Goal: Task Accomplishment & Management: Manage account settings

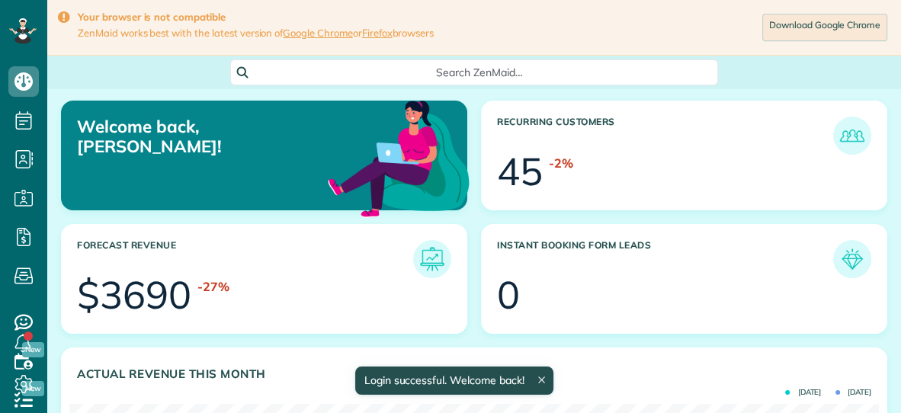
scroll to position [359, 809]
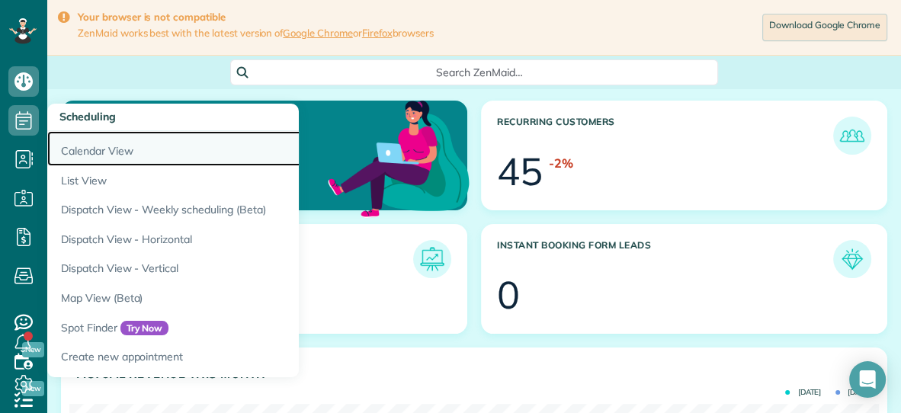
click at [74, 149] on link "Calendar View" at bounding box center [237, 148] width 381 height 35
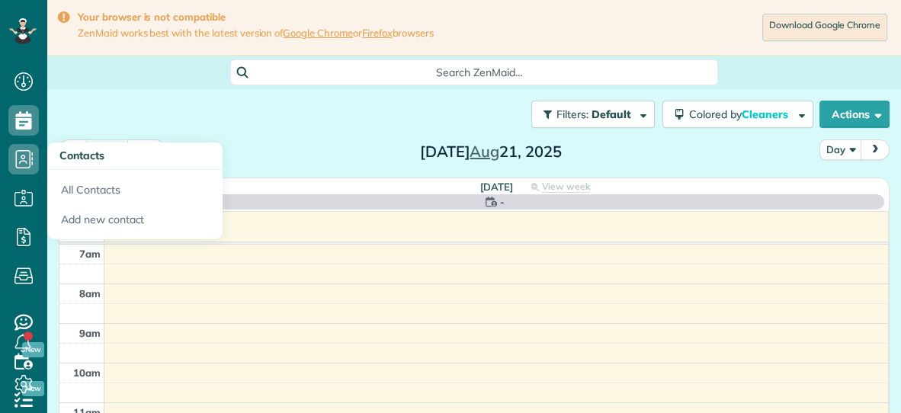
scroll to position [6, 6]
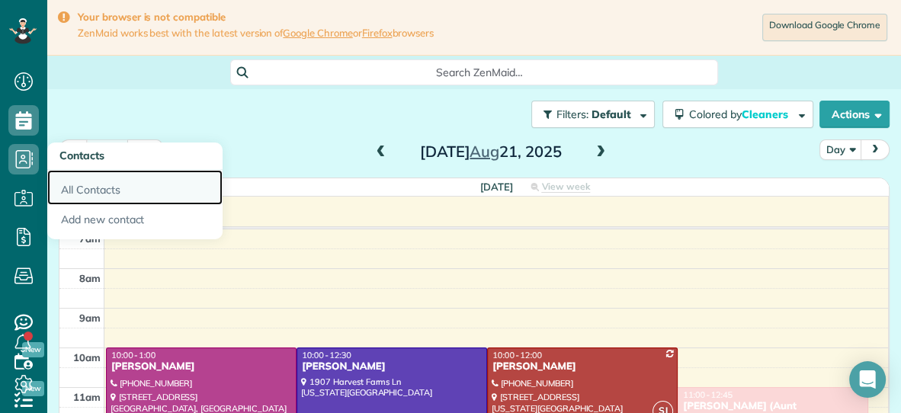
click at [81, 191] on link "All Contacts" at bounding box center [134, 187] width 175 height 35
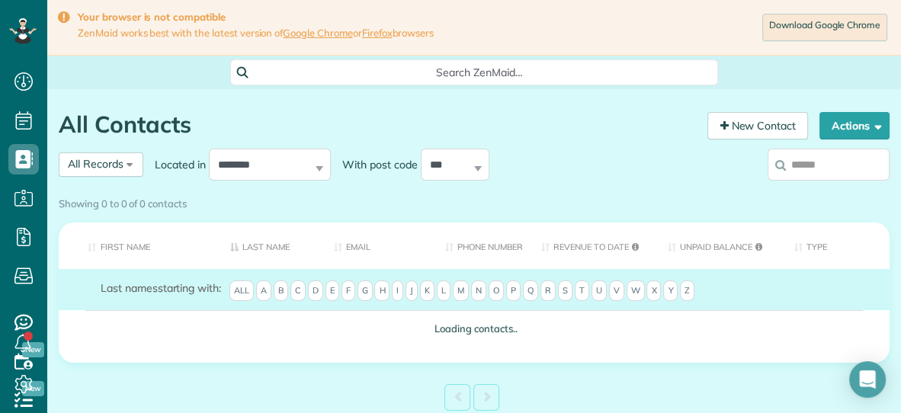
scroll to position [6, 6]
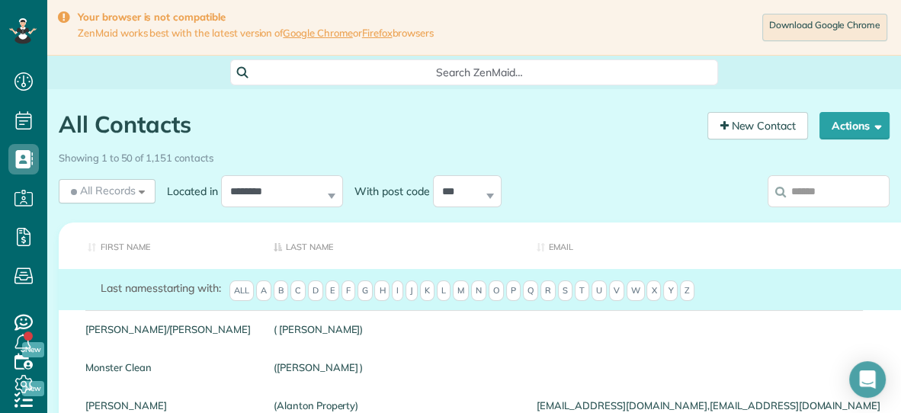
click at [804, 187] on input "search" at bounding box center [829, 191] width 122 height 32
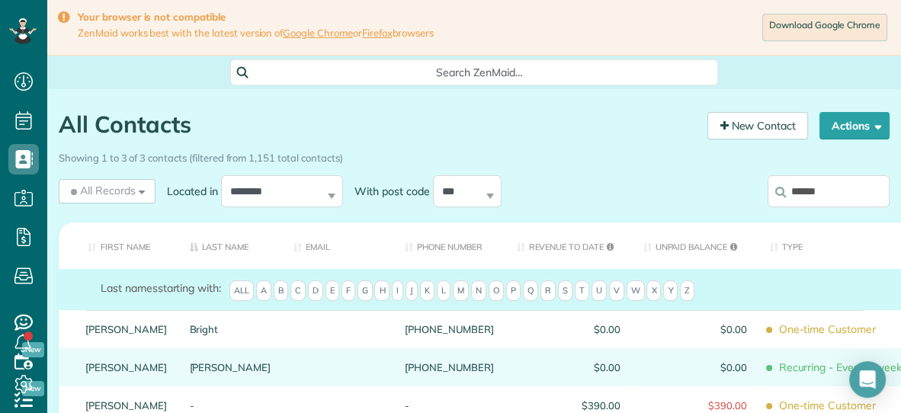
type input "******"
click at [190, 373] on link "Potestio" at bounding box center [231, 367] width 82 height 11
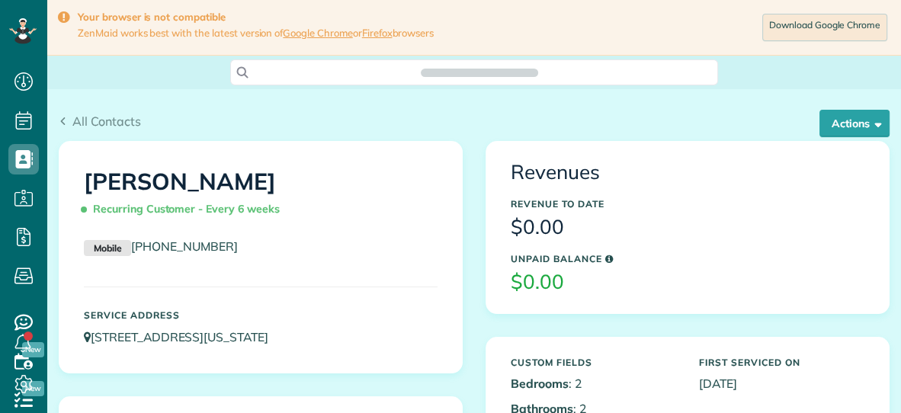
scroll to position [6, 6]
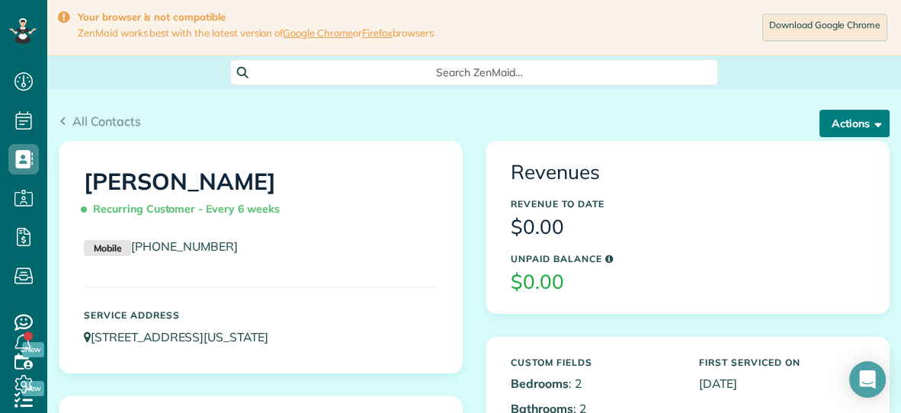
click at [853, 126] on button "Actions" at bounding box center [855, 123] width 70 height 27
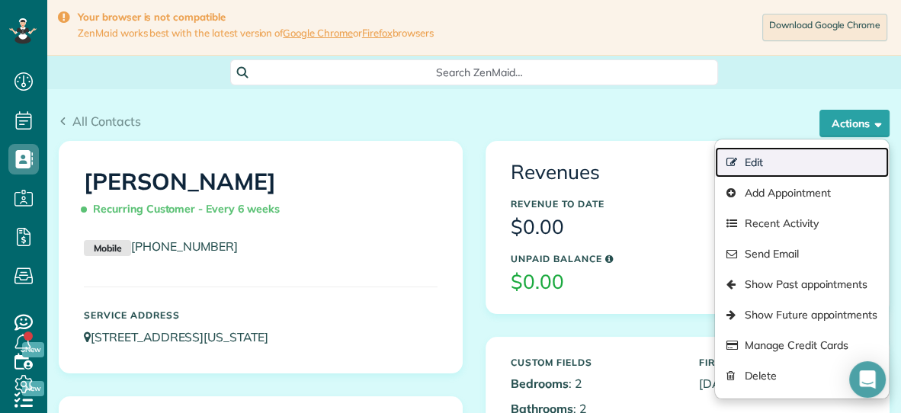
click at [766, 160] on link "Edit" at bounding box center [802, 162] width 174 height 30
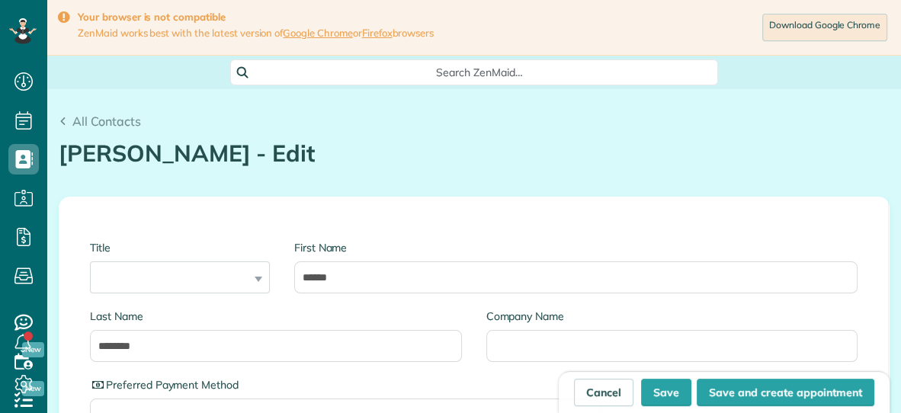
scroll to position [6, 6]
type input "**********"
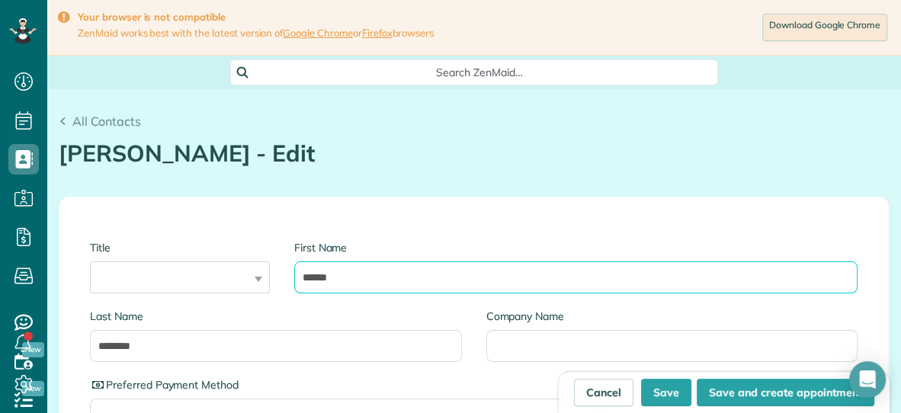
click at [353, 280] on input "******" at bounding box center [575, 277] width 563 height 32
type input "******"
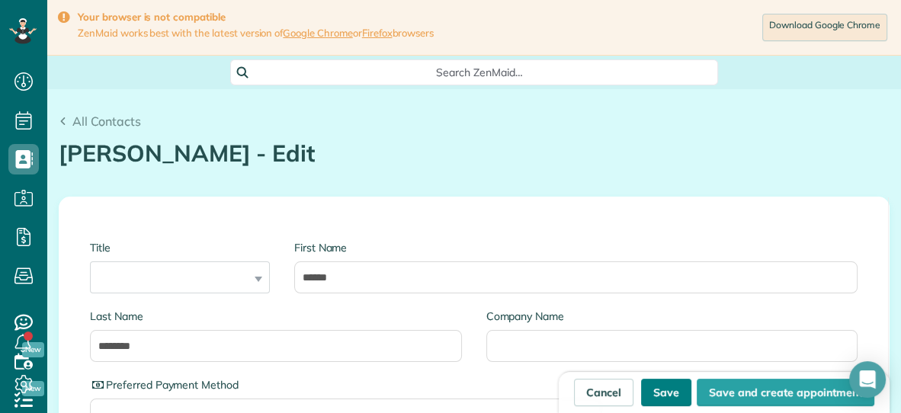
click at [662, 393] on button "Save" at bounding box center [666, 392] width 50 height 27
type input "**********"
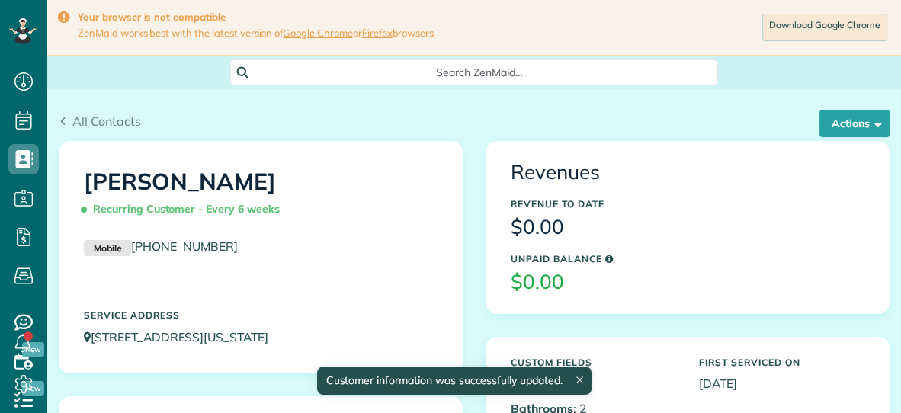
scroll to position [6, 6]
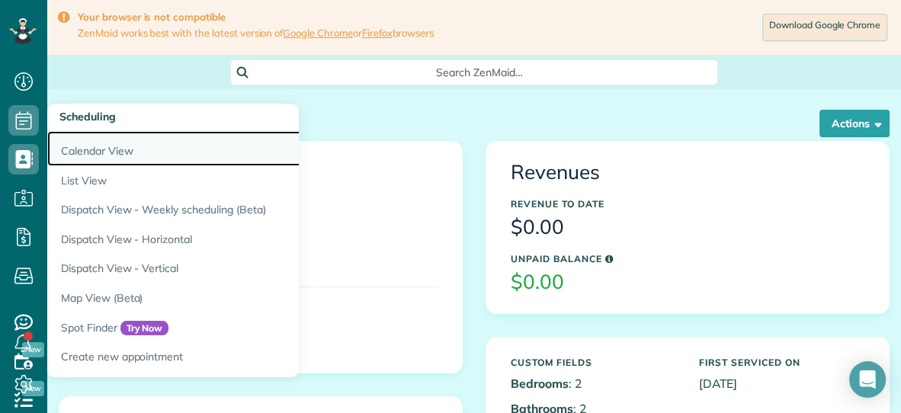
click at [68, 148] on link "Calendar View" at bounding box center [237, 148] width 381 height 35
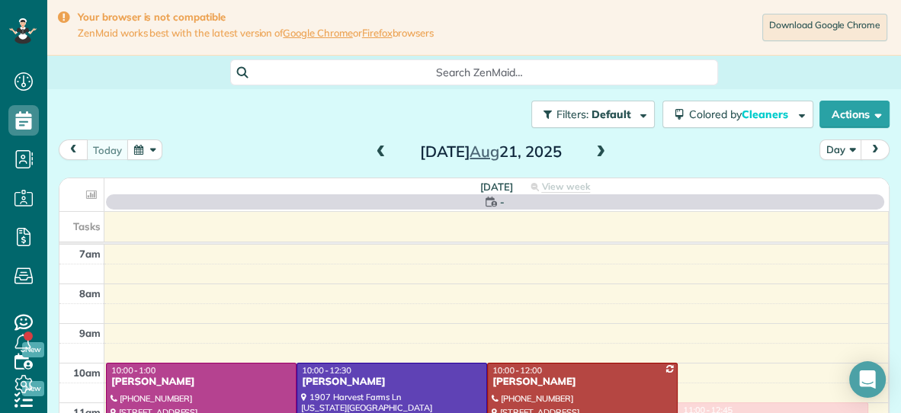
scroll to position [6, 6]
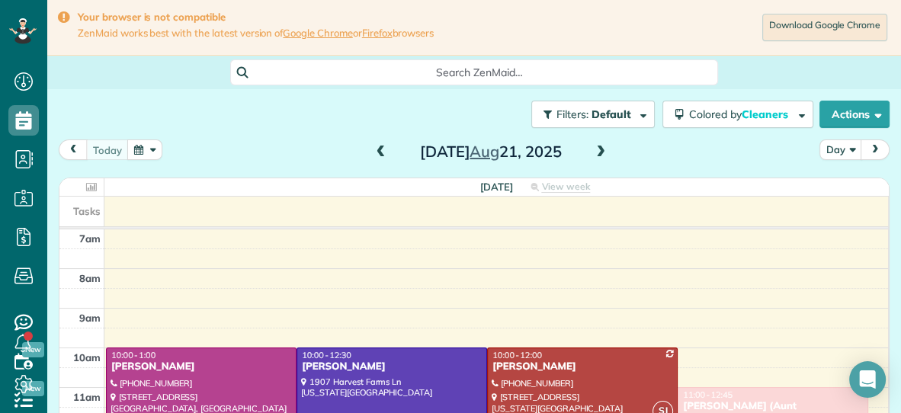
click at [603, 155] on span at bounding box center [600, 153] width 17 height 14
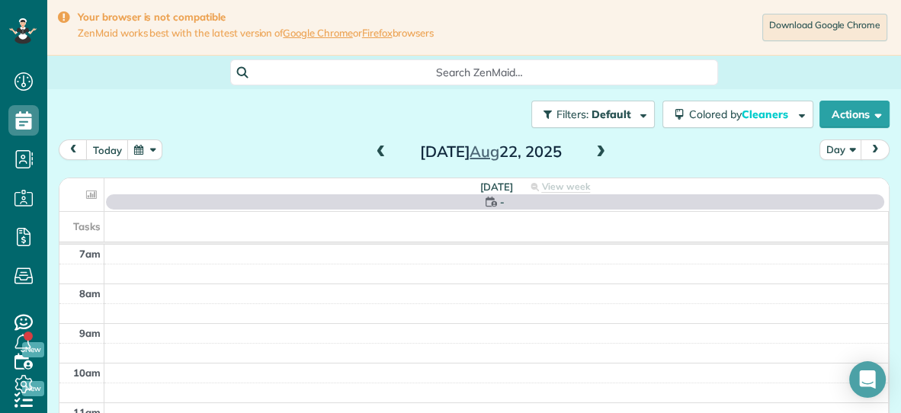
click at [603, 155] on span at bounding box center [600, 153] width 17 height 14
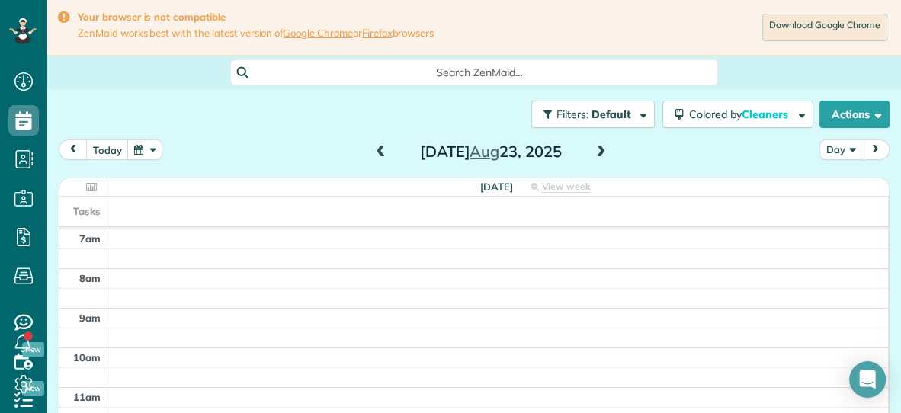
click at [603, 155] on span at bounding box center [600, 153] width 17 height 14
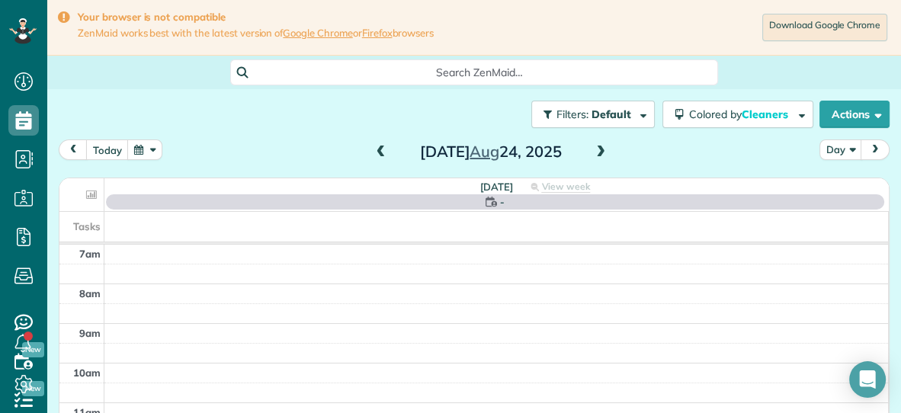
click at [603, 155] on span at bounding box center [600, 153] width 17 height 14
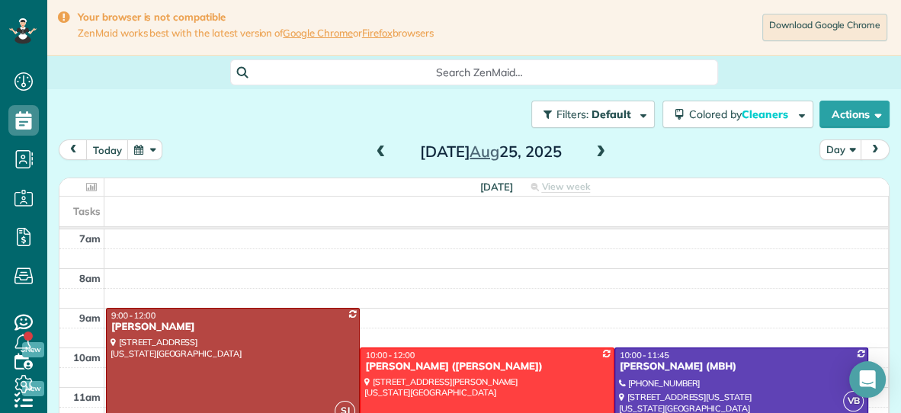
click at [603, 155] on span at bounding box center [600, 153] width 17 height 14
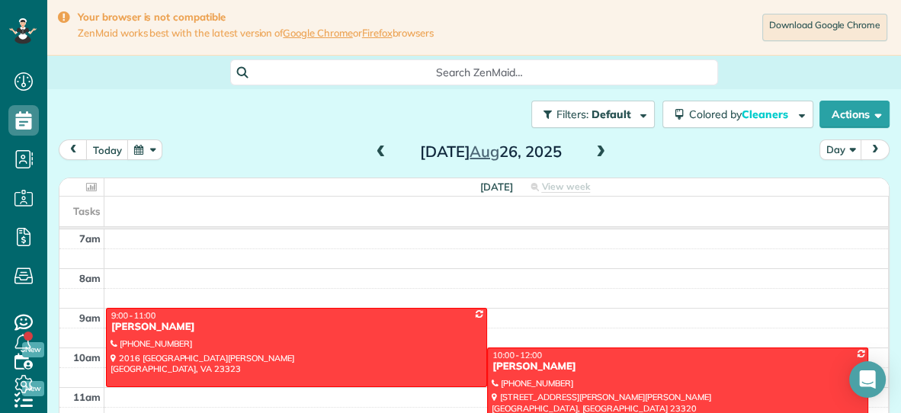
click at [379, 149] on span at bounding box center [381, 153] width 17 height 14
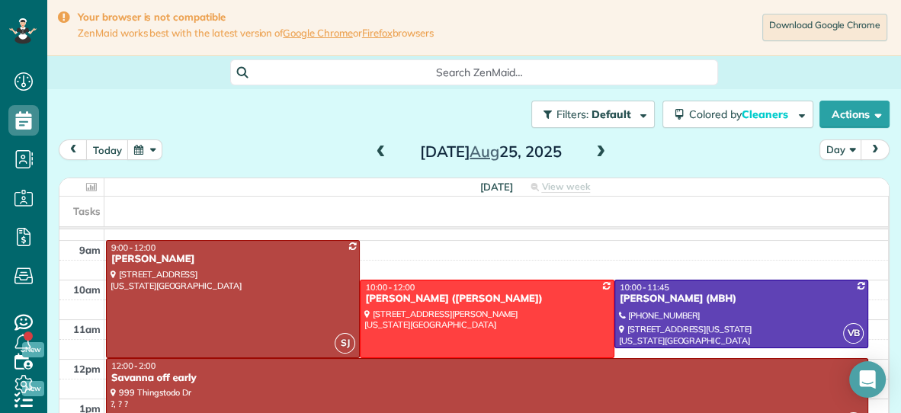
scroll to position [75, 0]
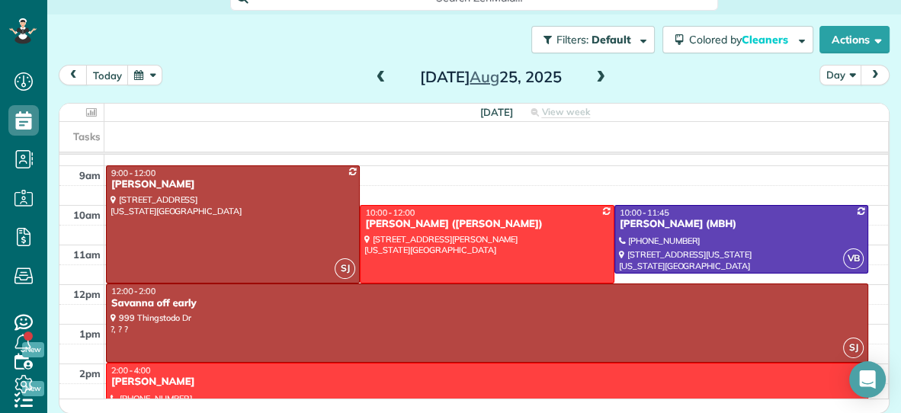
click at [602, 73] on span at bounding box center [600, 78] width 17 height 14
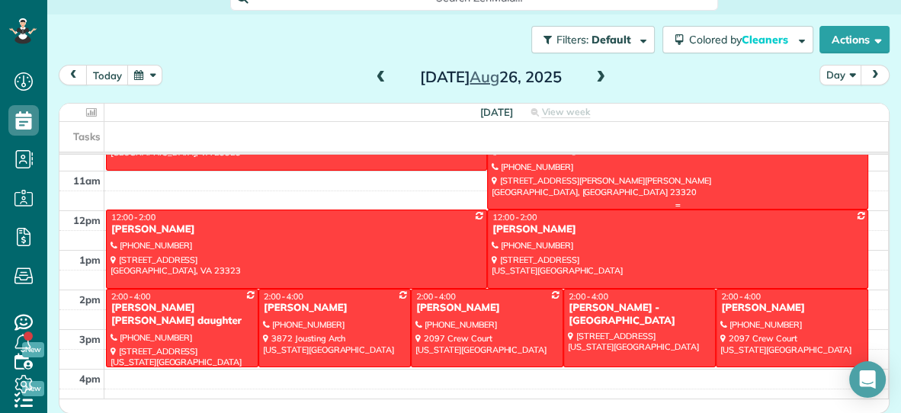
scroll to position [143, 0]
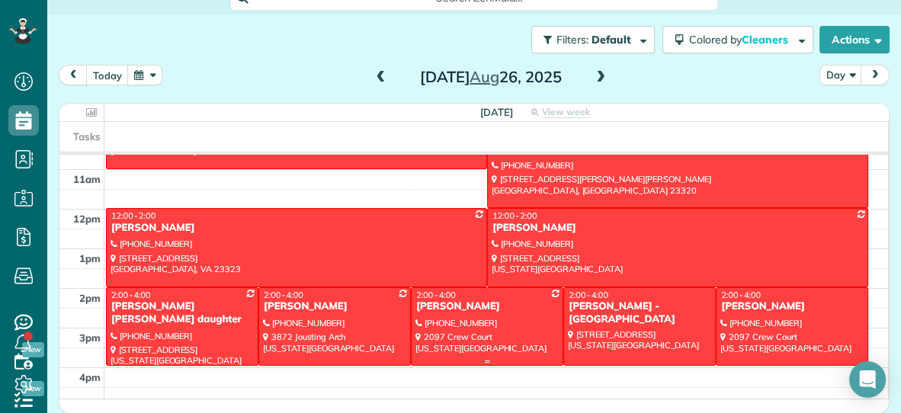
click at [486, 332] on div at bounding box center [487, 326] width 151 height 77
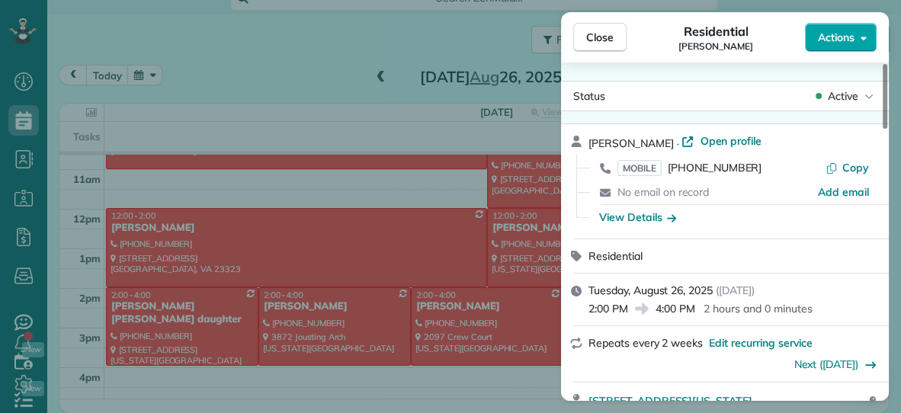
click at [836, 32] on span "Actions" at bounding box center [836, 37] width 37 height 15
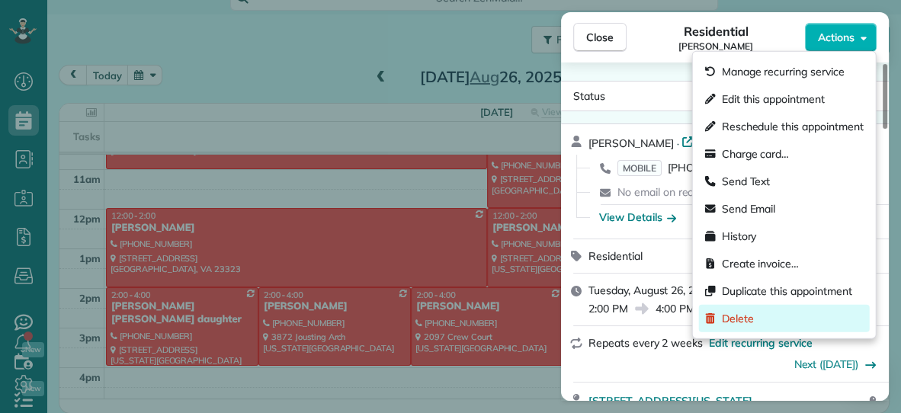
click at [725, 320] on span "Delete" at bounding box center [738, 318] width 32 height 15
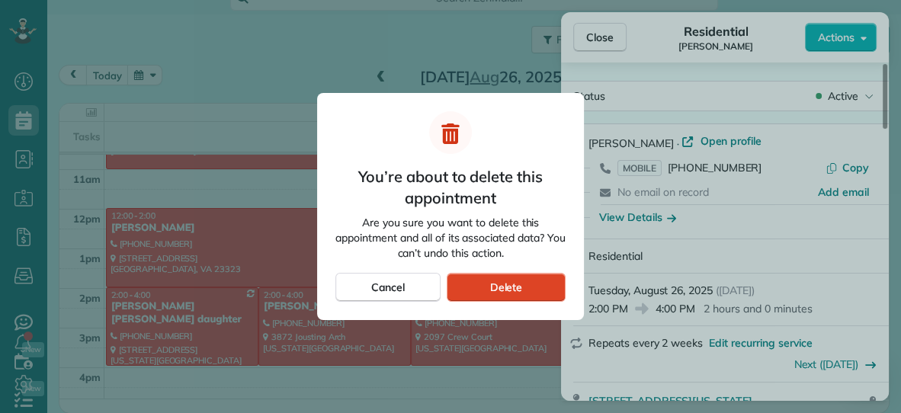
click at [545, 287] on div "Delete" at bounding box center [506, 287] width 119 height 29
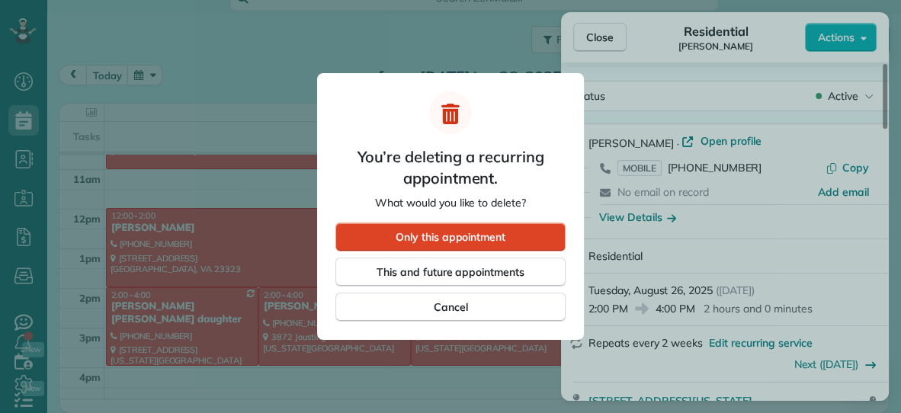
click at [542, 238] on div "Only this appointment" at bounding box center [450, 237] width 230 height 29
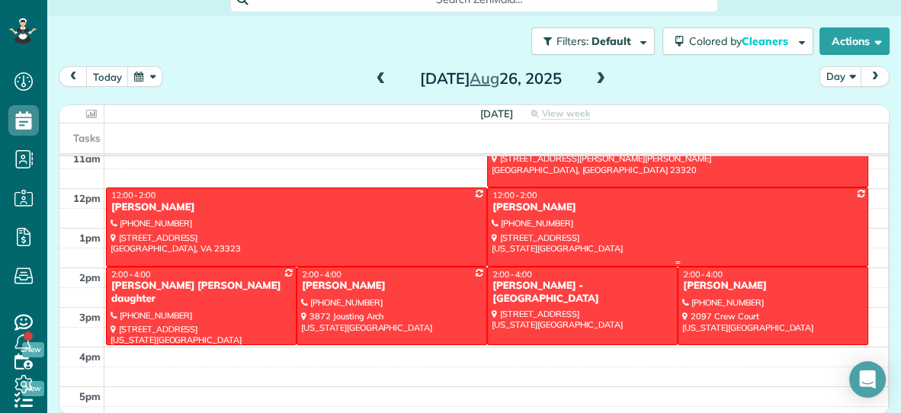
scroll to position [166, 0]
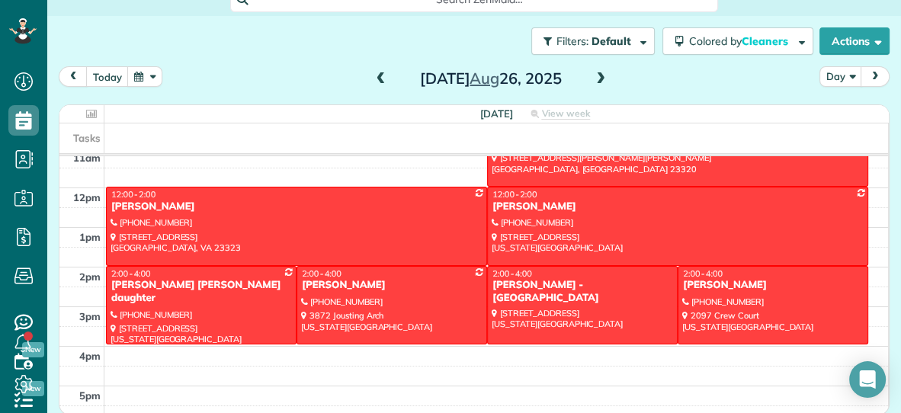
click at [602, 75] on span at bounding box center [600, 79] width 17 height 14
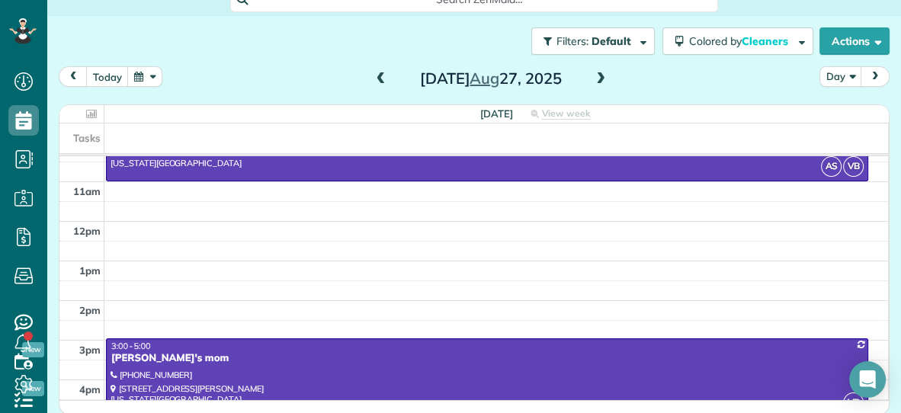
scroll to position [137, 0]
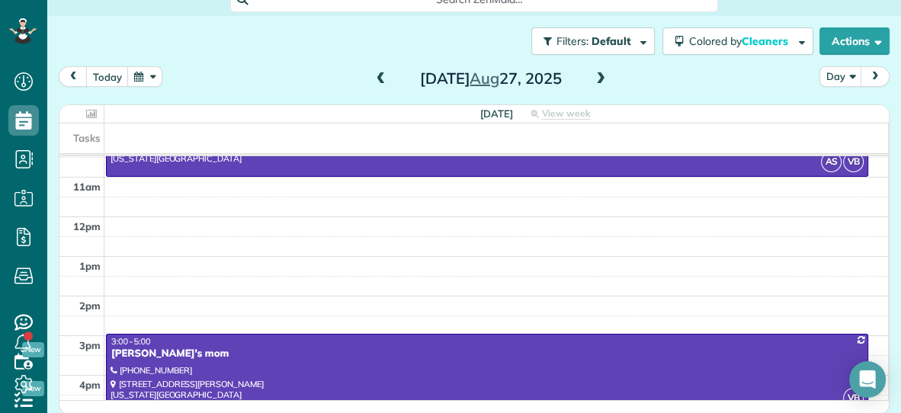
click at [602, 76] on span at bounding box center [600, 79] width 17 height 14
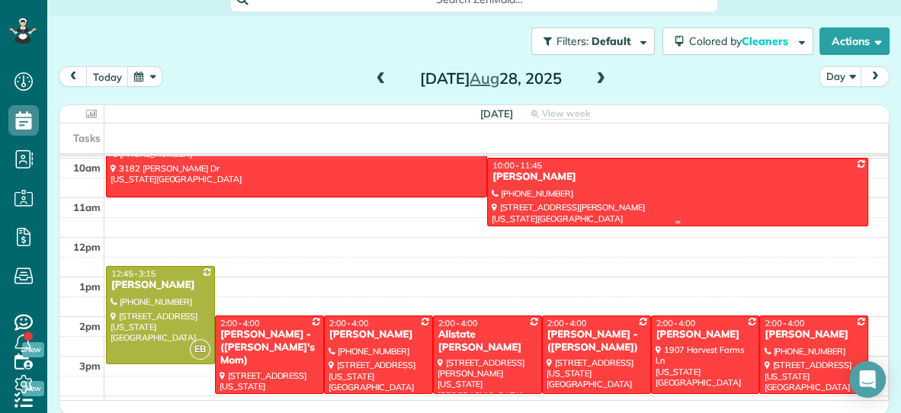
scroll to position [117, 0]
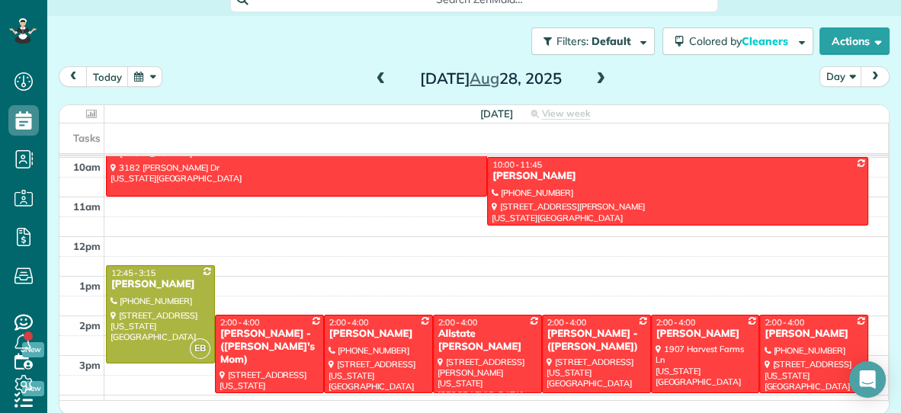
click at [602, 77] on span at bounding box center [600, 79] width 17 height 14
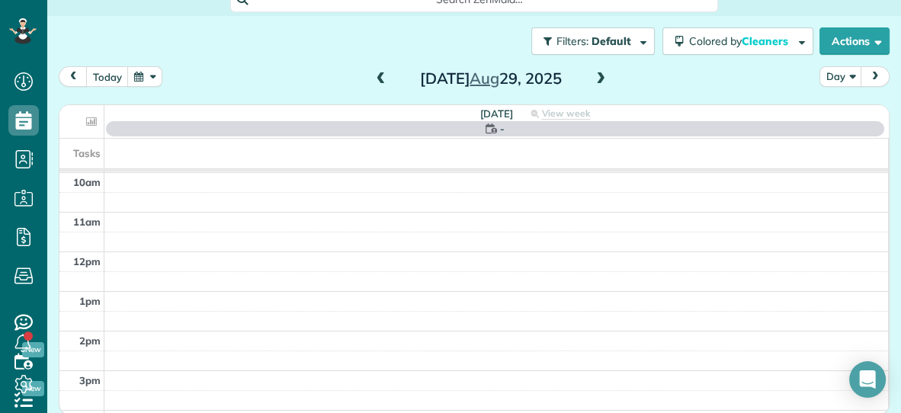
scroll to position [0, 0]
